Goal: Information Seeking & Learning: Learn about a topic

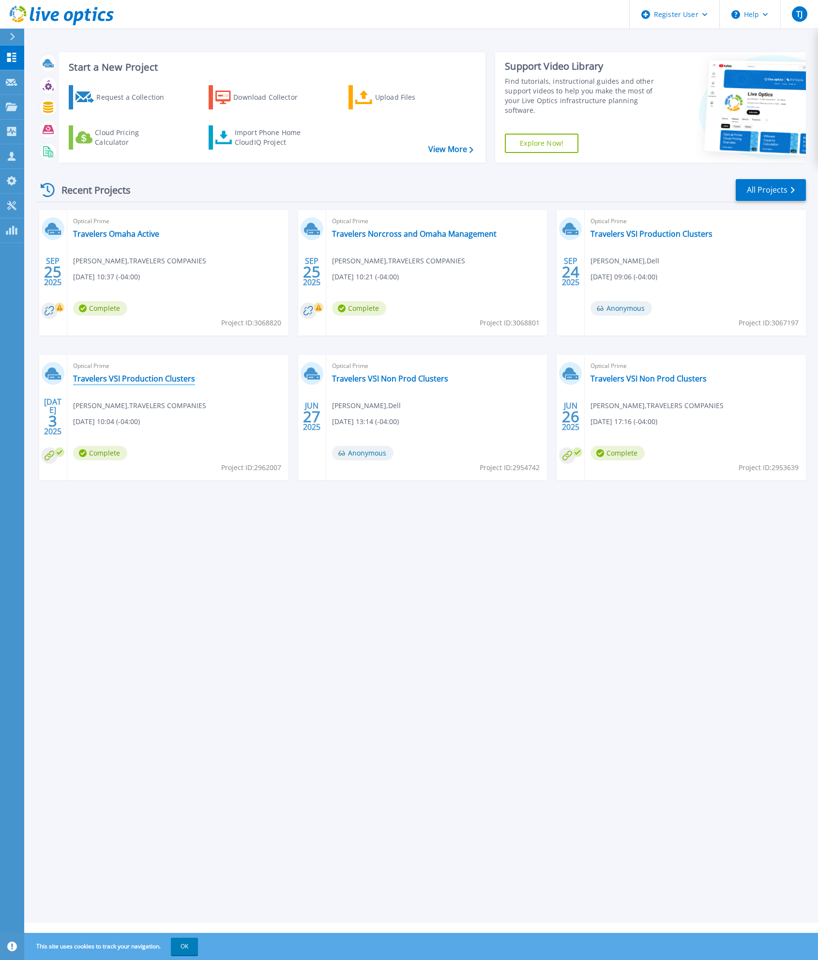
click at [168, 378] on link "Travelers VSI Production Clusters" at bounding box center [134, 379] width 122 height 10
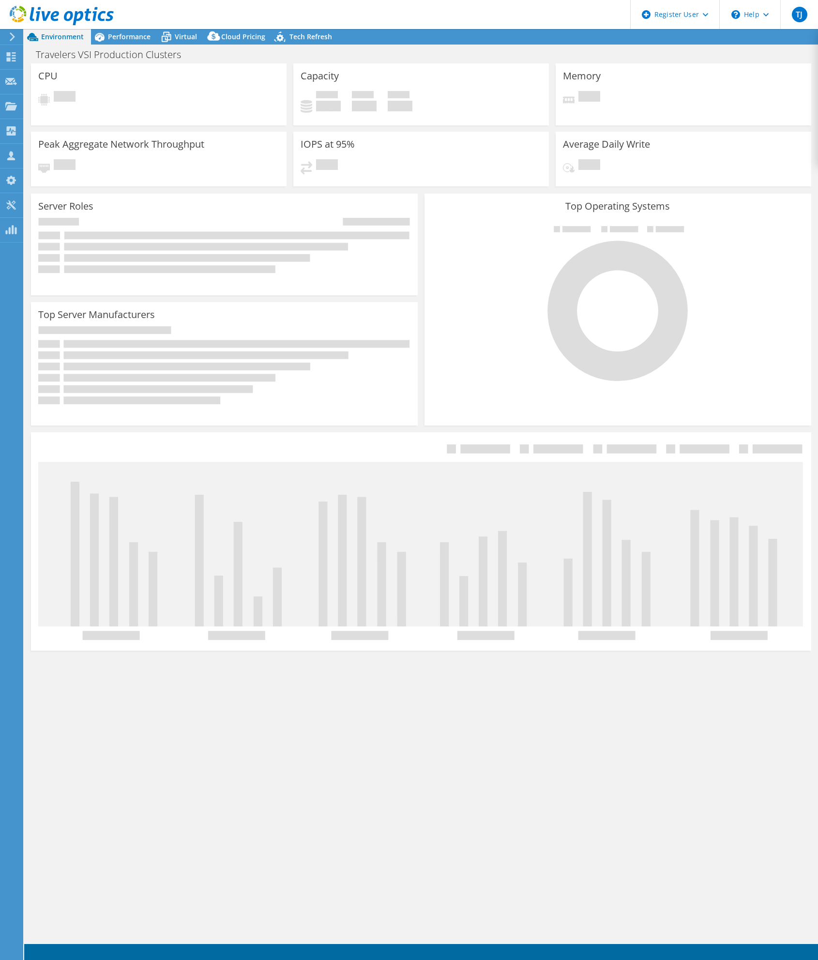
select select "USD"
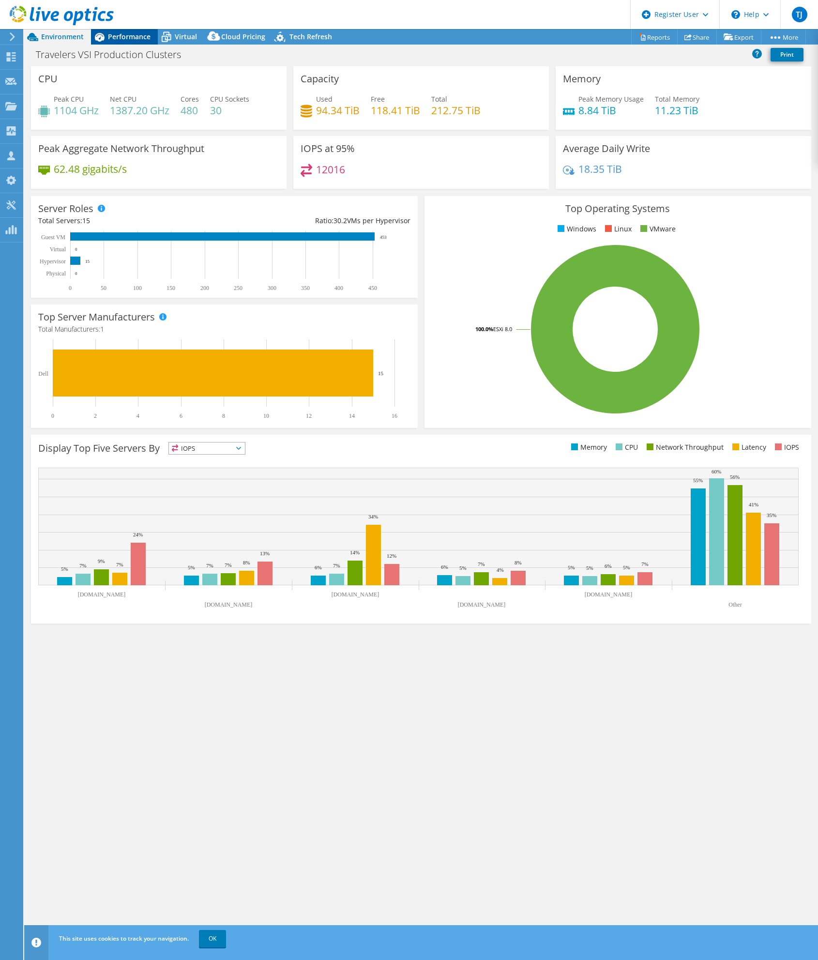
click at [123, 41] on div "Performance" at bounding box center [124, 36] width 67 height 15
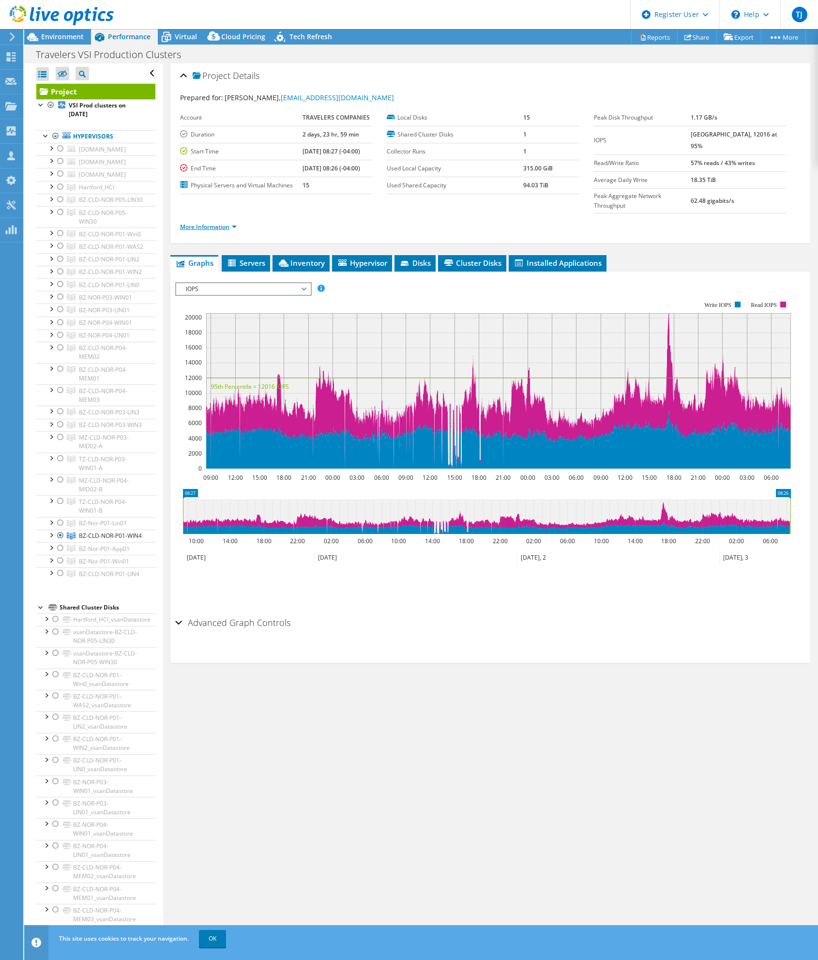
click at [234, 223] on link "More Information" at bounding box center [208, 227] width 57 height 8
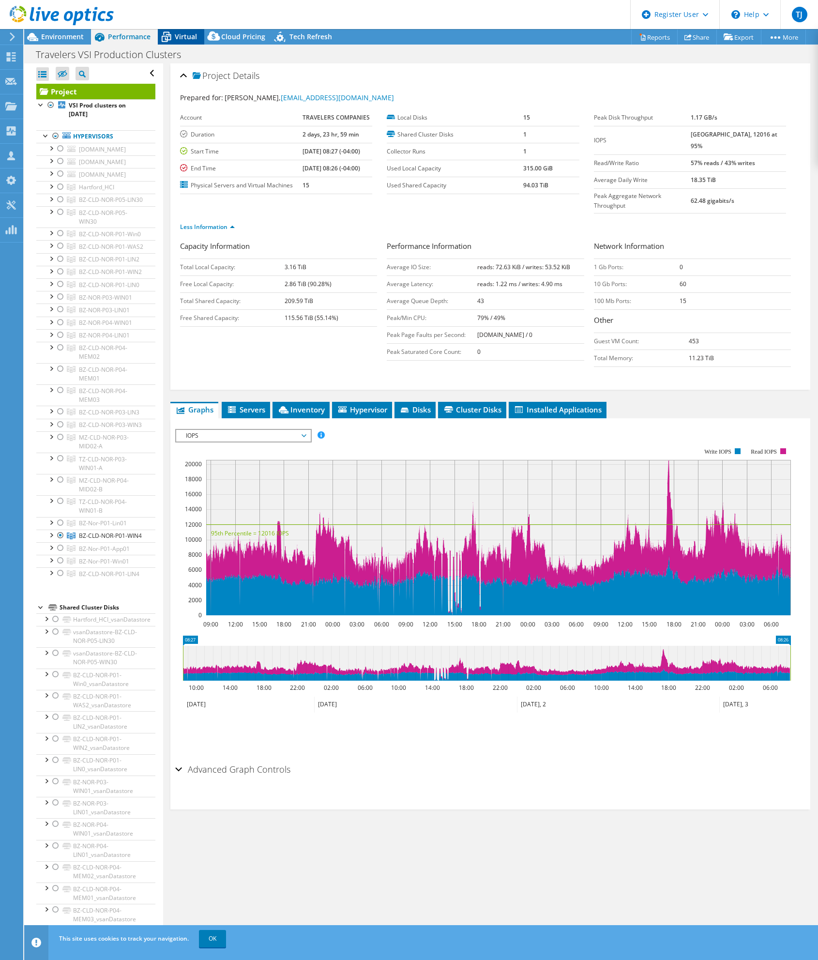
click at [189, 37] on span "Virtual" at bounding box center [186, 36] width 22 height 9
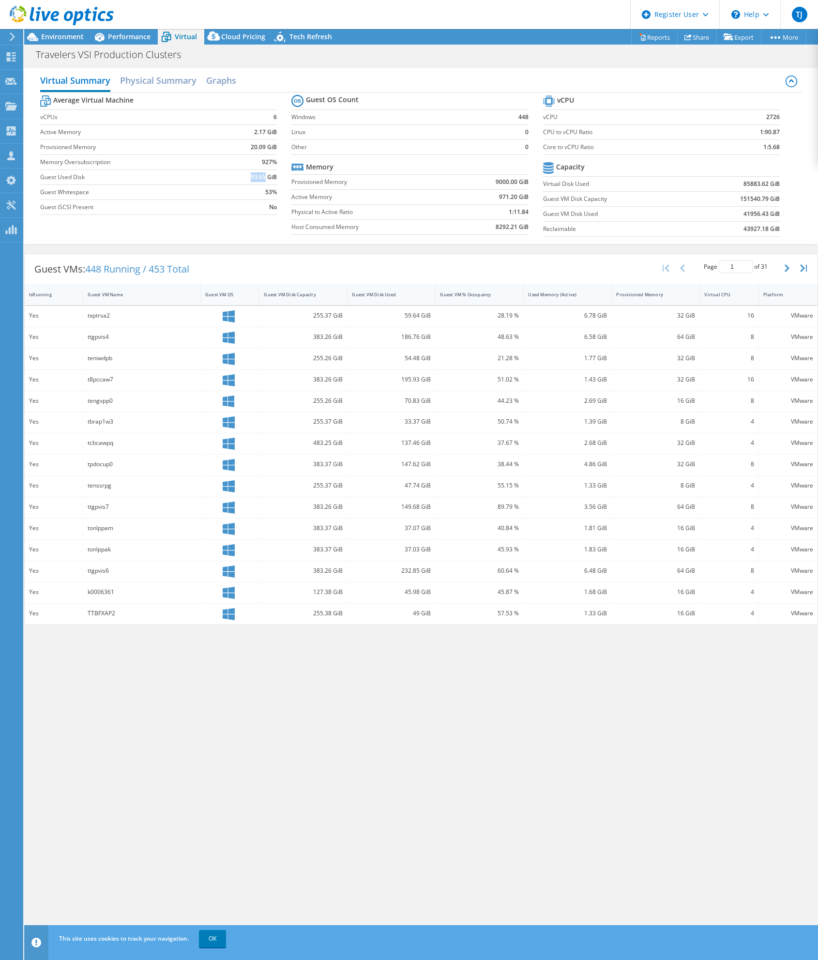
drag, startPoint x: 266, startPoint y: 176, endPoint x: 241, endPoint y: 174, distance: 25.2
click at [241, 174] on td "93.65 GiB" at bounding box center [252, 176] width 52 height 15
copy b "93.65"
click at [155, 84] on h2 "Physical Summary" at bounding box center [158, 81] width 77 height 21
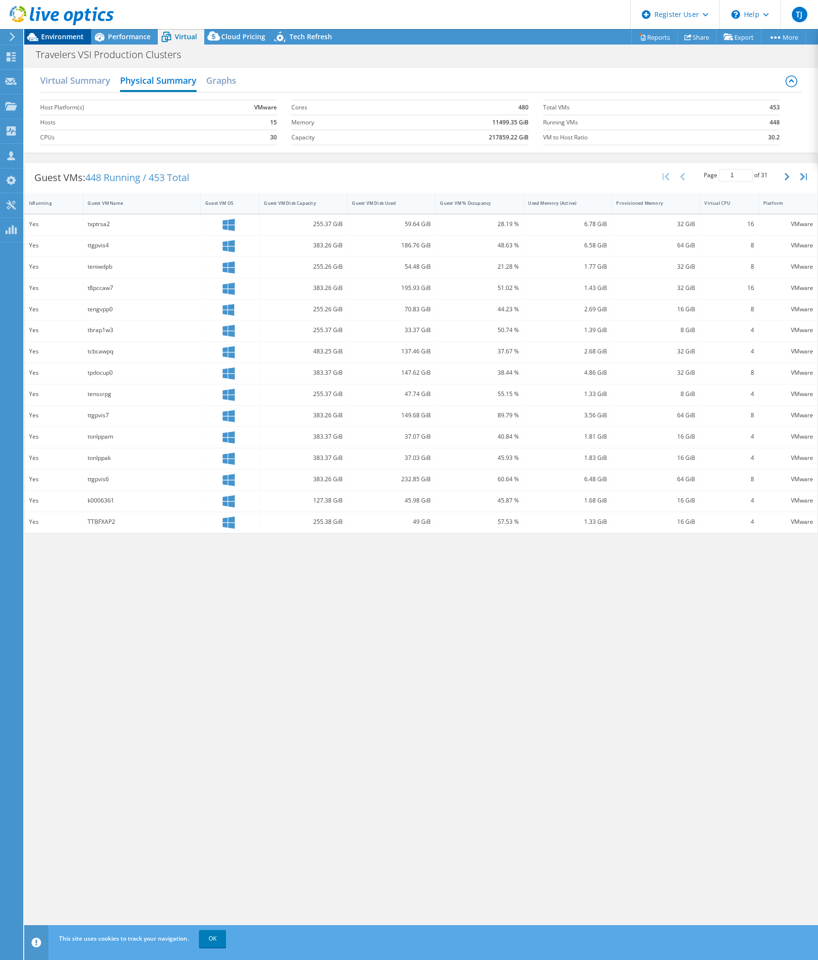
click at [67, 34] on span "Environment" at bounding box center [62, 36] width 43 height 9
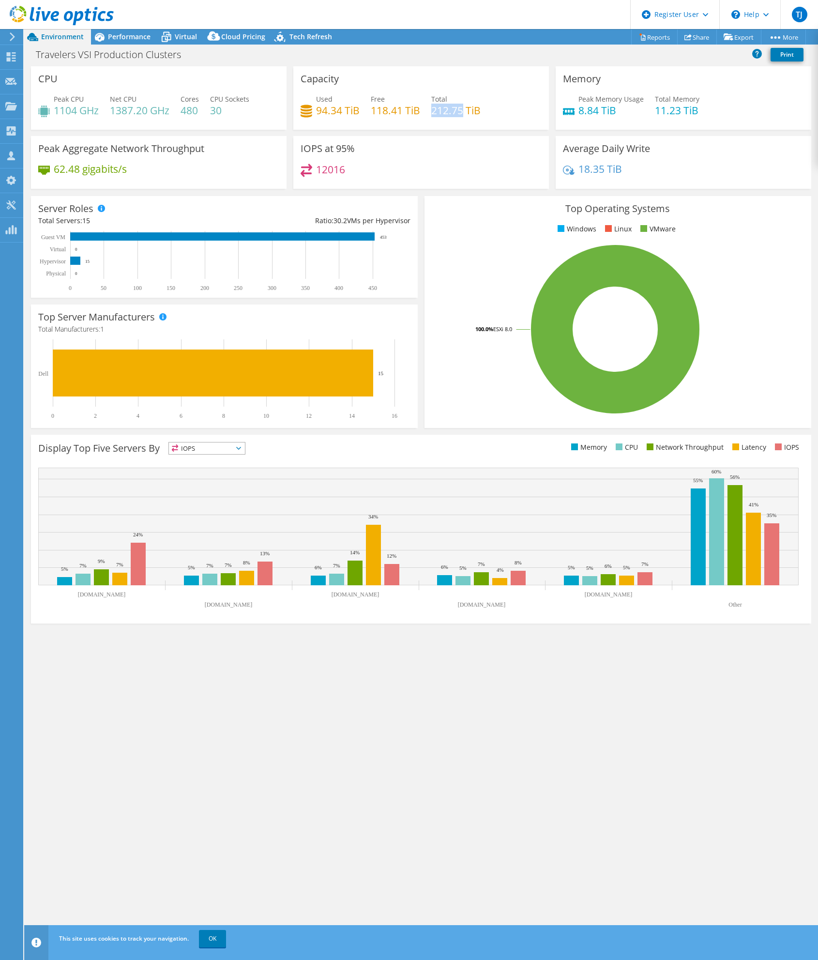
drag, startPoint x: 463, startPoint y: 108, endPoint x: 431, endPoint y: 109, distance: 31.5
click at [431, 109] on h4 "212.75 TiB" at bounding box center [455, 110] width 49 height 11
copy h4 "212.75"
click at [433, 111] on h4 "212.75 TiB" at bounding box center [455, 110] width 49 height 11
click at [144, 37] on span "Performance" at bounding box center [129, 36] width 43 height 9
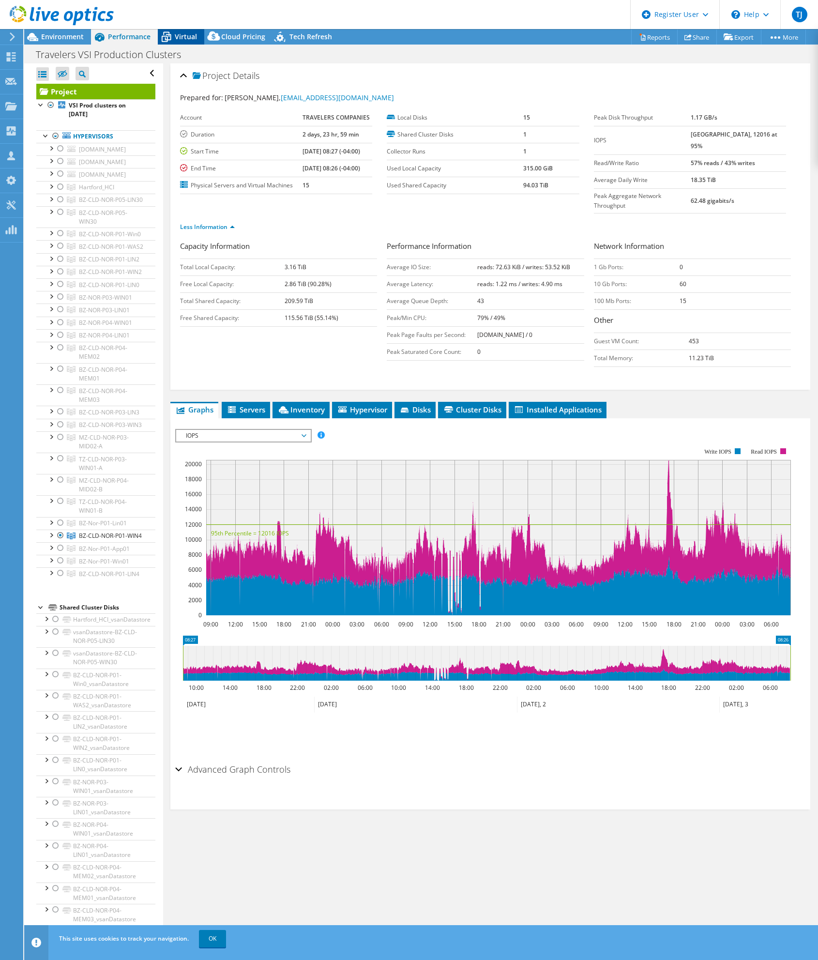
click at [190, 36] on span "Virtual" at bounding box center [186, 36] width 22 height 9
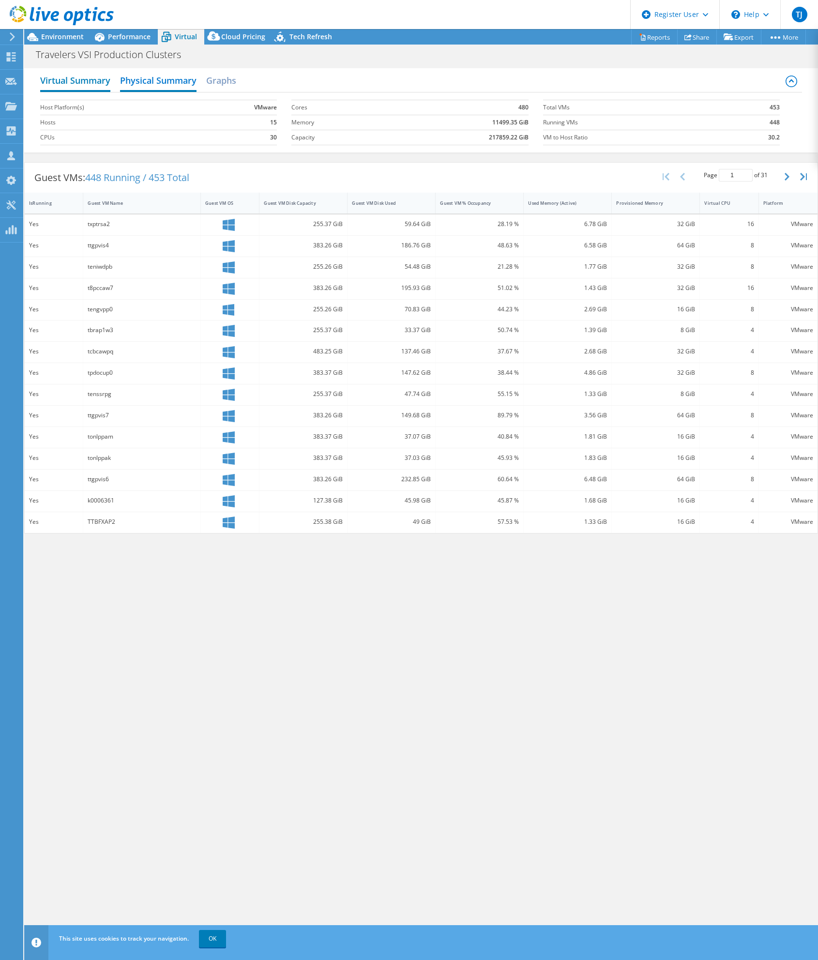
click at [71, 81] on h2 "Virtual Summary" at bounding box center [75, 81] width 70 height 21
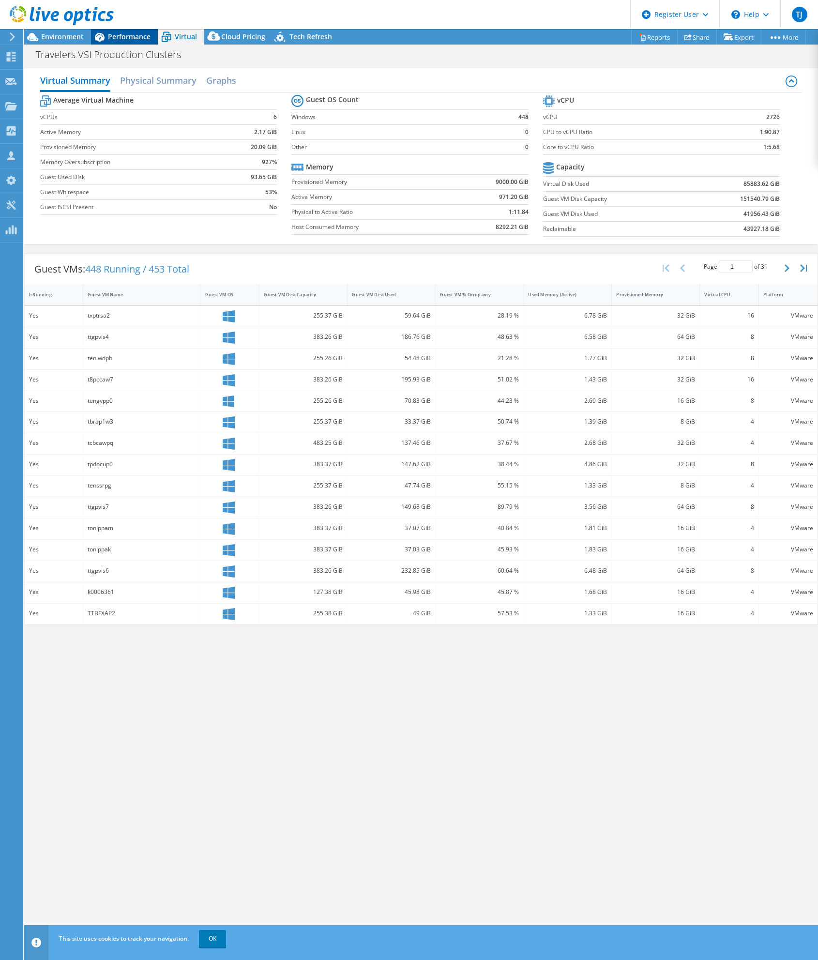
click at [115, 35] on span "Performance" at bounding box center [129, 36] width 43 height 9
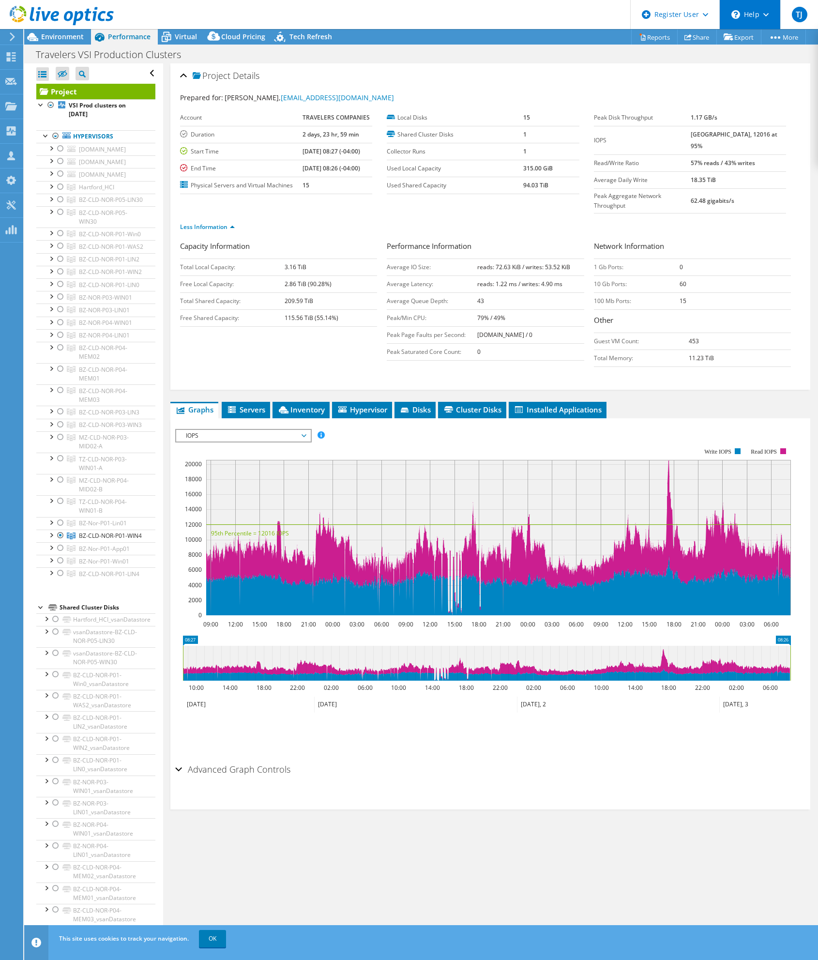
click at [736, 12] on icon at bounding box center [736, 14] width 9 height 9
click at [747, 43] on link "Explore Helpful Articles" at bounding box center [774, 42] width 108 height 24
click at [302, 297] on b "209.59 TiB" at bounding box center [299, 301] width 29 height 8
click at [373, 276] on td "2.86 TiB (90.28%)" at bounding box center [331, 284] width 93 height 17
click at [381, 219] on ul "Less Information" at bounding box center [490, 225] width 621 height 13
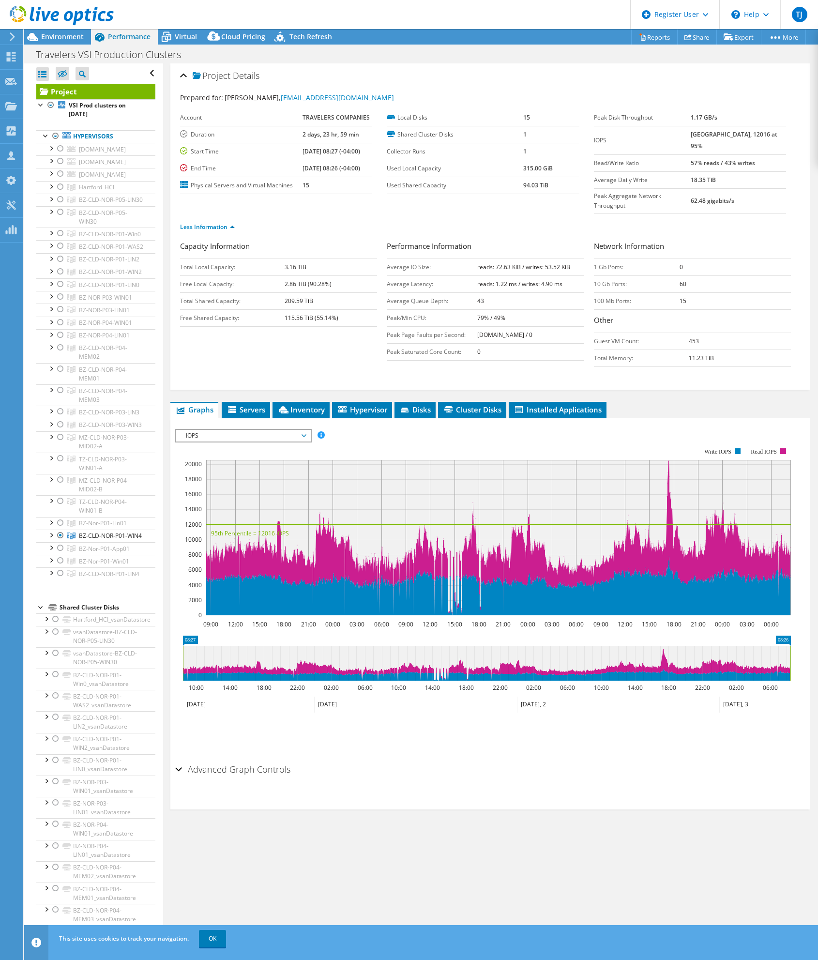
drag, startPoint x: 302, startPoint y: 281, endPoint x: 283, endPoint y: 283, distance: 19.0
click at [283, 292] on tr "Total Shared Capacity: 209.59 TiB" at bounding box center [278, 300] width 197 height 17
click at [283, 292] on td "Total Shared Capacity:" at bounding box center [232, 300] width 105 height 17
drag, startPoint x: 180, startPoint y: 282, endPoint x: 239, endPoint y: 281, distance: 58.6
click at [239, 292] on td "Total Shared Capacity:" at bounding box center [232, 300] width 105 height 17
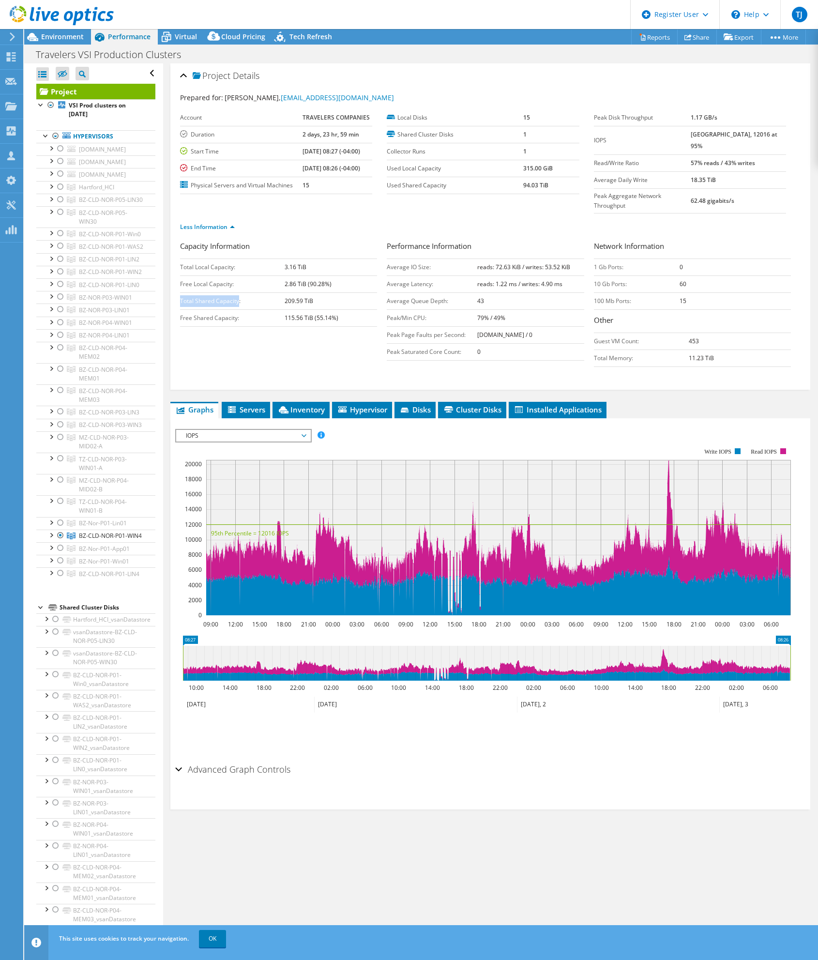
copy td "Total Shared Capacity"
click at [189, 33] on span "Virtual" at bounding box center [186, 36] width 22 height 9
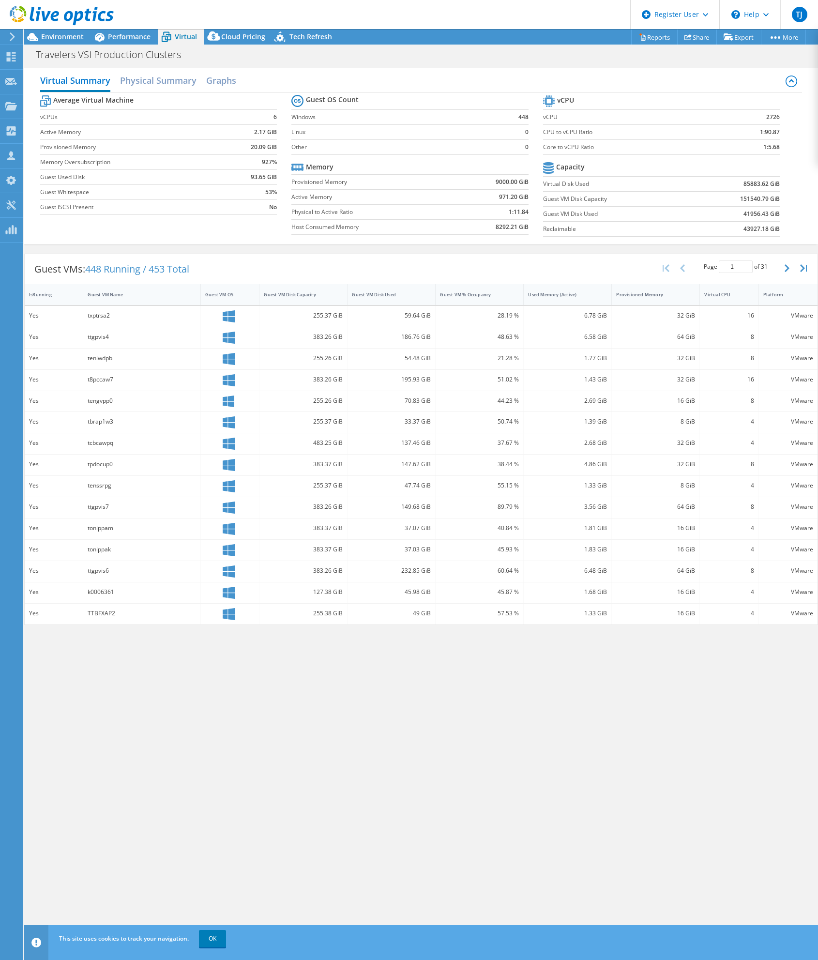
click at [579, 183] on label "Virtual Disk Used" at bounding box center [618, 184] width 150 height 10
click at [113, 157] on label "Memory Oversubscription" at bounding box center [132, 162] width 185 height 10
click at [175, 83] on h2 "Physical Summary" at bounding box center [158, 81] width 77 height 21
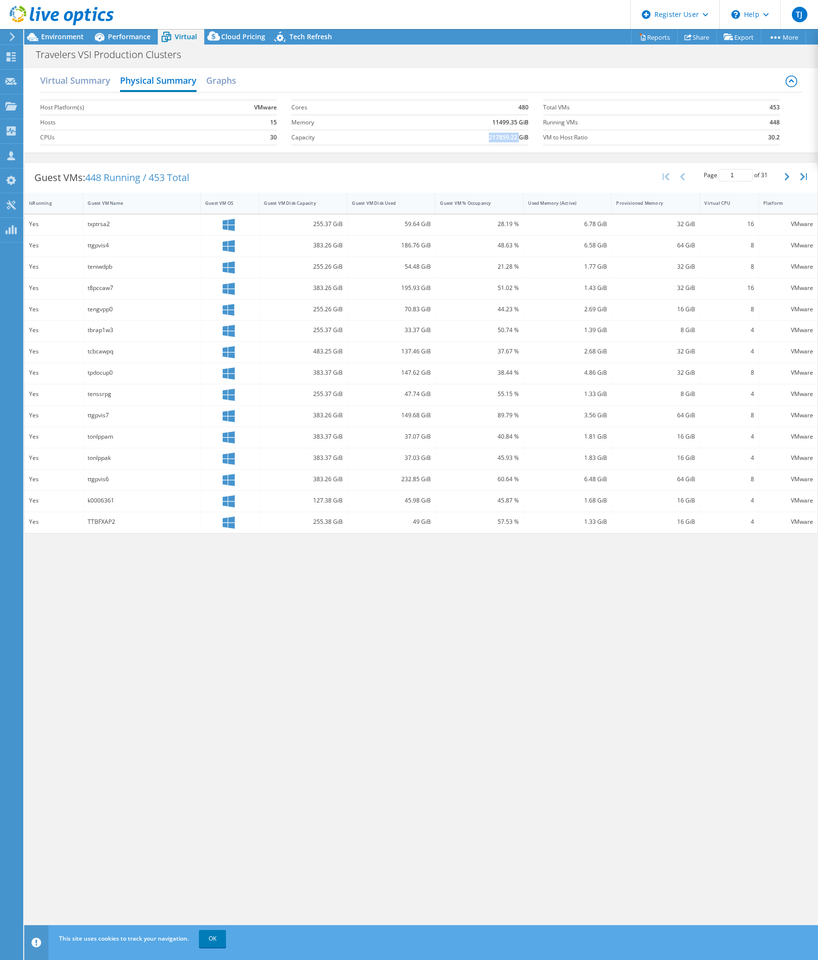
drag, startPoint x: 489, startPoint y: 137, endPoint x: 520, endPoint y: 139, distance: 30.6
click at [520, 139] on b "217859.22 GiB" at bounding box center [509, 138] width 40 height 10
copy b "217859.22"
click at [353, 54] on div "Travelers VSI Production Clusters Print" at bounding box center [421, 55] width 794 height 18
click at [57, 36] on span "Environment" at bounding box center [62, 36] width 43 height 9
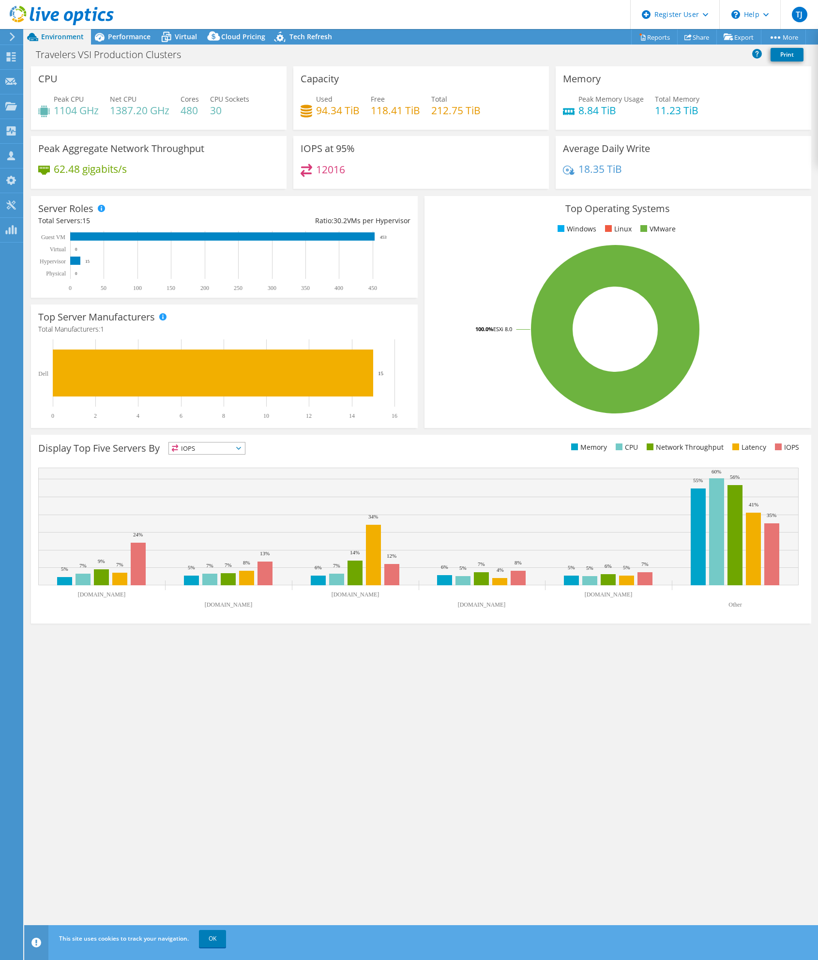
click at [422, 191] on div "IOPS at 95% 12016" at bounding box center [421, 165] width 262 height 59
